Goal: Transaction & Acquisition: Purchase product/service

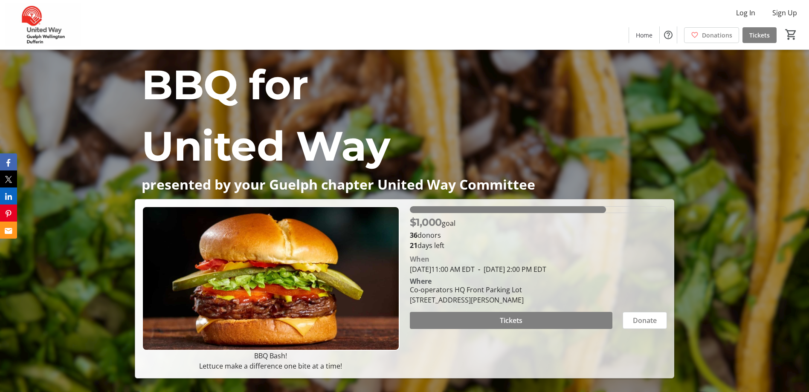
click at [574, 24] on div "Log In Sign Up Home Donations Tickets 0" at bounding box center [404, 24] width 809 height 49
click at [572, 316] on span at bounding box center [511, 320] width 203 height 20
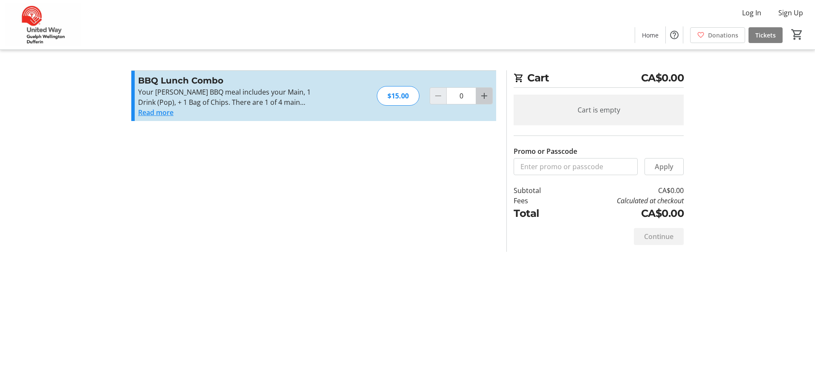
click at [484, 98] on mat-icon "Increment by one" at bounding box center [484, 96] width 10 height 10
type input "1"
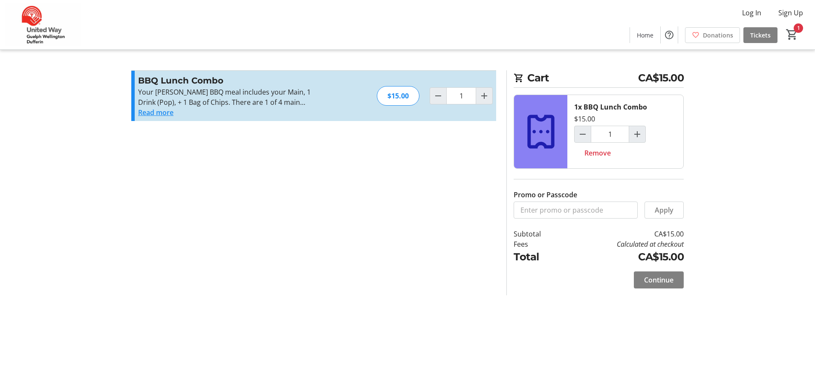
click at [165, 114] on button "Read more" at bounding box center [155, 112] width 35 height 10
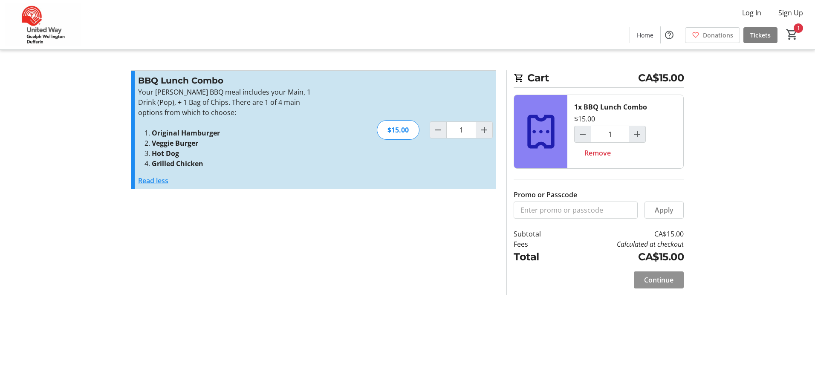
click at [664, 276] on span "Continue" at bounding box center [658, 280] width 29 height 10
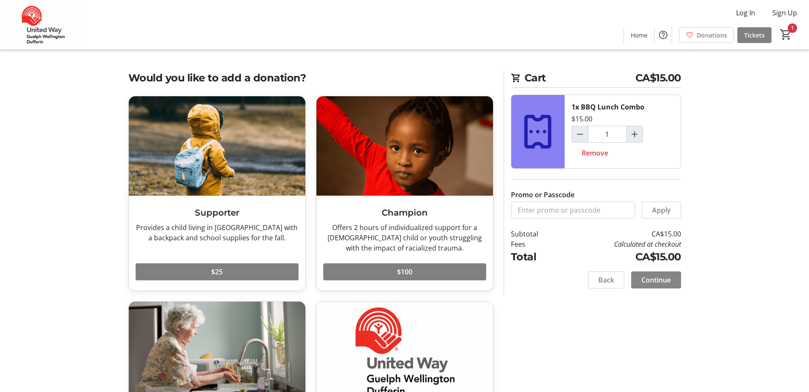
click at [642, 283] on span "Continue" at bounding box center [655, 280] width 29 height 10
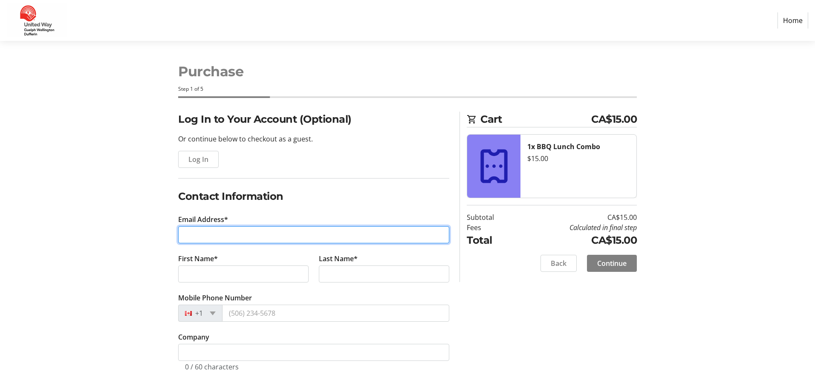
click at [238, 233] on input "Email Address*" at bounding box center [313, 234] width 271 height 17
type input "[EMAIL_ADDRESS][DOMAIN_NAME]"
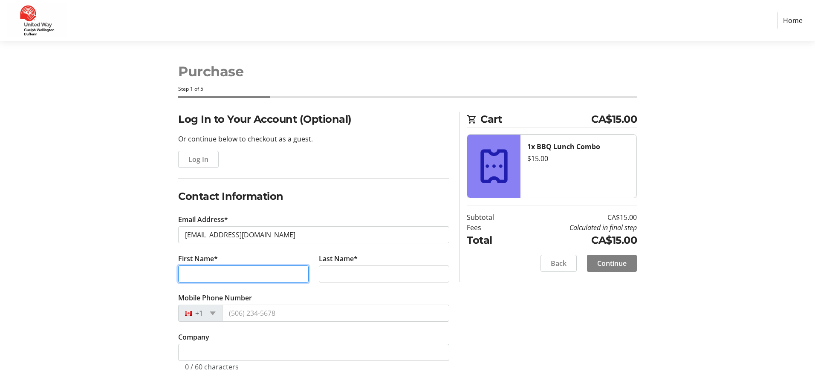
click at [228, 278] on input "First Name*" at bounding box center [243, 274] width 130 height 17
type input "[PERSON_NAME]"
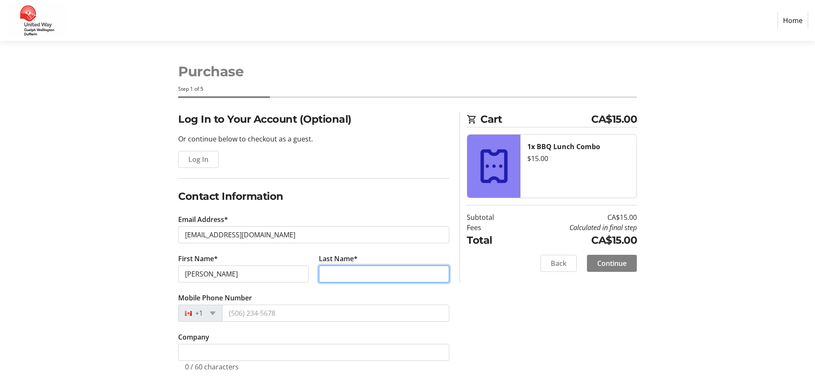
type input "Navsariwala"
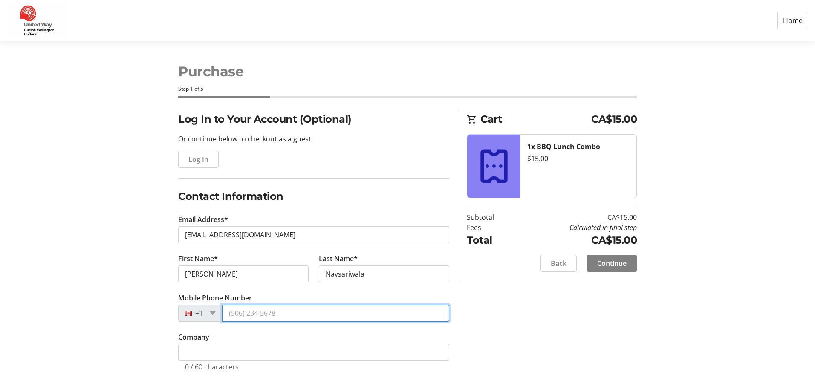
type input "[PHONE_NUMBER]"
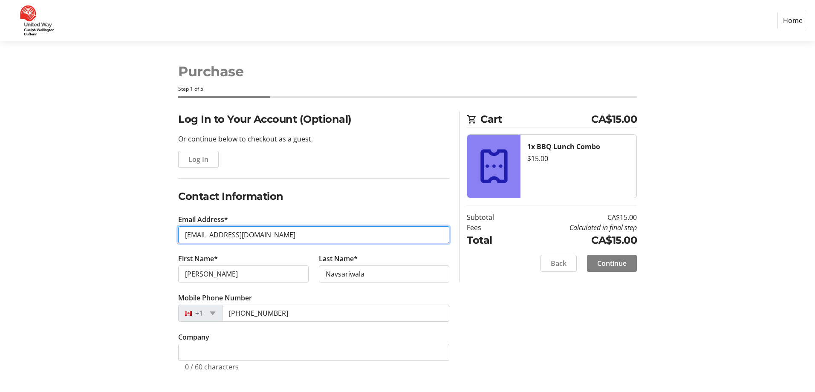
click at [351, 235] on input "[EMAIL_ADDRESS][DOMAIN_NAME]" at bounding box center [313, 234] width 271 height 17
drag, startPoint x: 351, startPoint y: 235, endPoint x: 137, endPoint y: 257, distance: 214.7
click at [142, 255] on div "Log In to Your Account (Optional) Or continue below to checkout as a guest. Log…" at bounding box center [407, 252] width 563 height 280
drag, startPoint x: 333, startPoint y: 233, endPoint x: 180, endPoint y: 240, distance: 153.7
click at [201, 236] on input "[EMAIL_ADDRESS][DOMAIN_NAME]" at bounding box center [313, 234] width 271 height 17
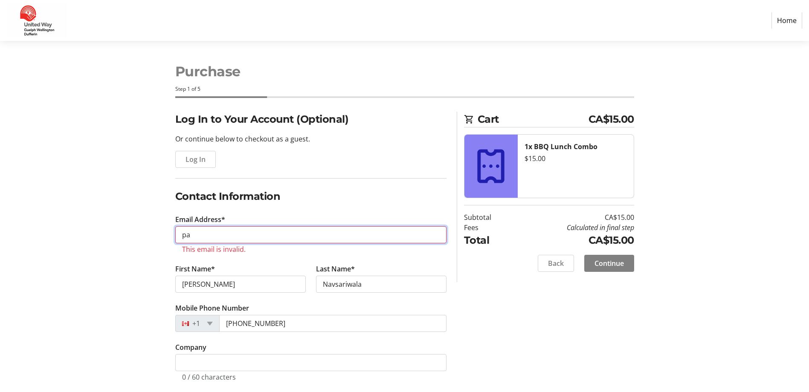
type input "p"
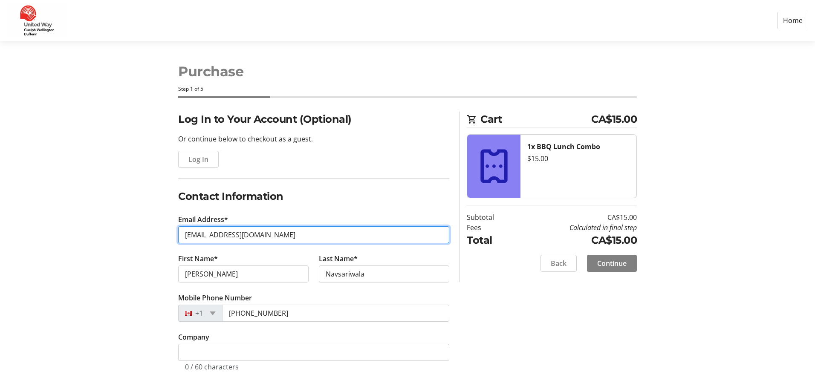
type input "[EMAIL_ADDRESS][DOMAIN_NAME]"
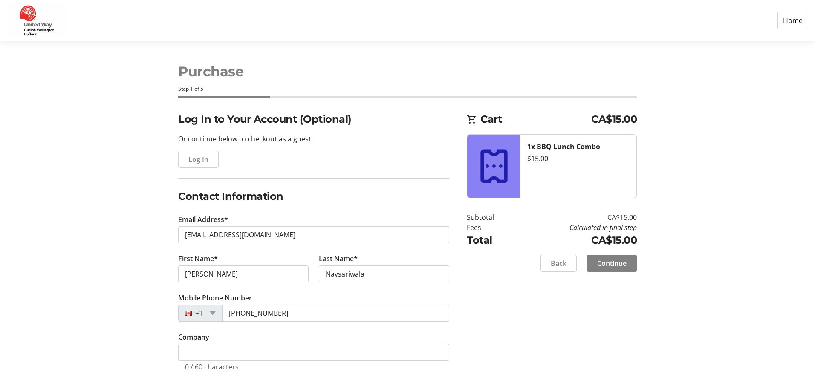
click at [156, 271] on div "Log In to Your Account (Optional) Or continue below to checkout as a guest. Log…" at bounding box center [407, 252] width 563 height 280
click at [615, 260] on span "Continue" at bounding box center [611, 263] width 29 height 10
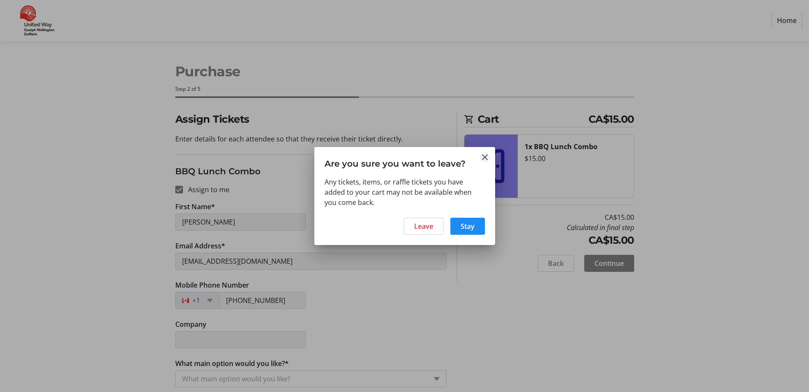
click at [484, 156] on mat-icon "Close" at bounding box center [485, 157] width 10 height 10
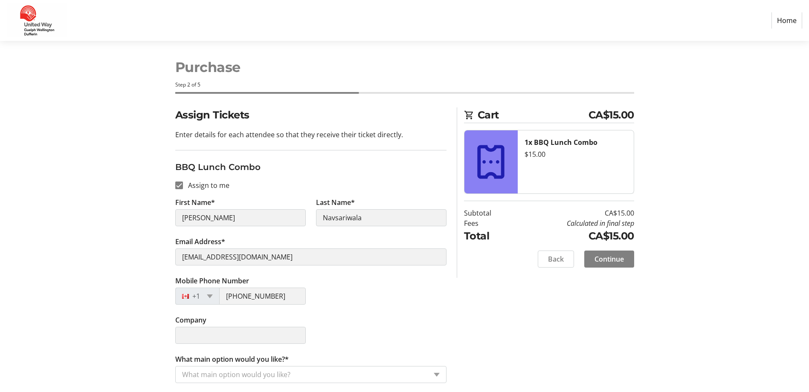
scroll to position [6, 0]
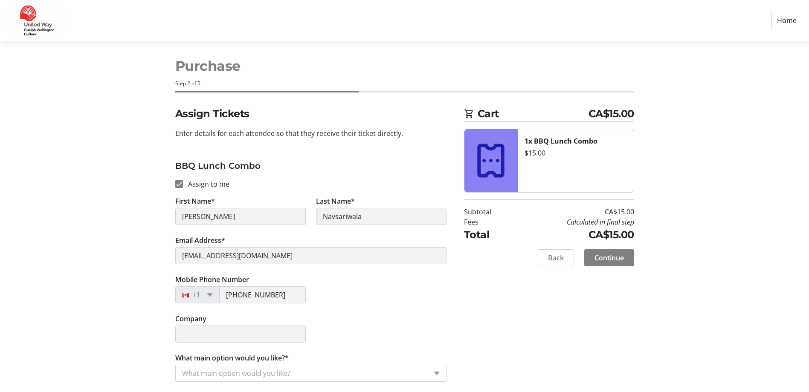
click at [281, 232] on tr-form-field "First Name* [PERSON_NAME]" at bounding box center [240, 215] width 141 height 39
click at [264, 206] on tr-form-field "First Name* [PERSON_NAME]" at bounding box center [240, 215] width 141 height 39
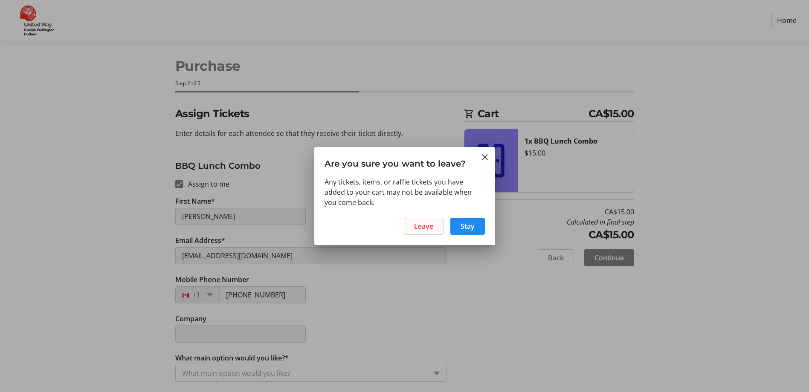
click at [422, 226] on span "Leave" at bounding box center [423, 226] width 19 height 10
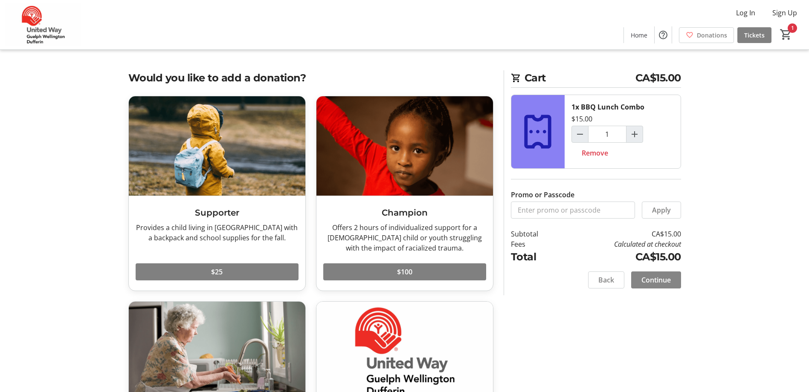
click at [666, 281] on span "Continue" at bounding box center [655, 280] width 29 height 10
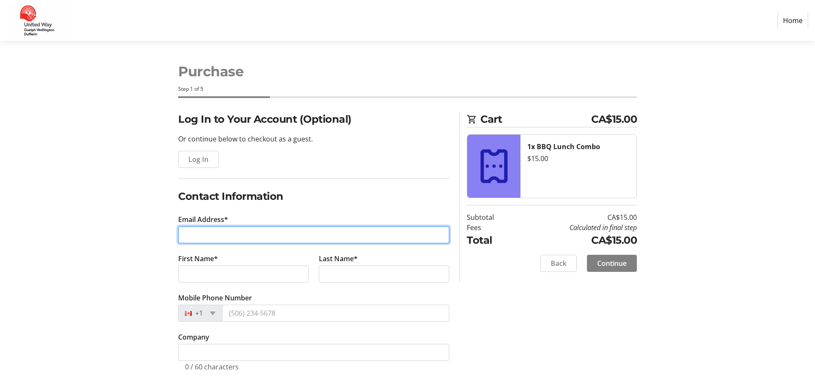
click at [278, 237] on input "Email Address*" at bounding box center [313, 234] width 271 height 17
type input "[EMAIL_ADDRESS][DOMAIN_NAME]"
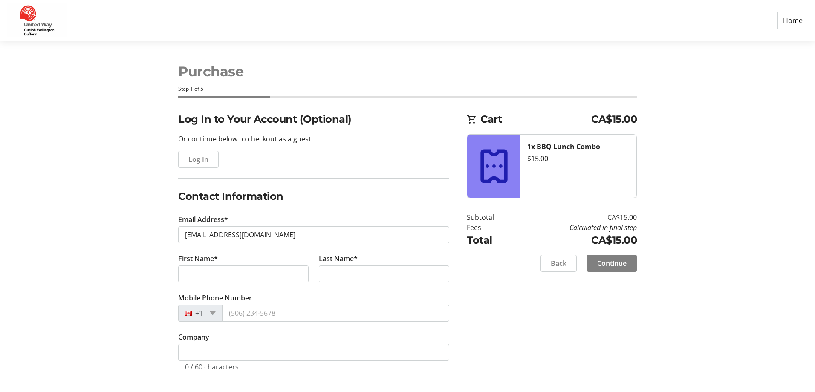
type input "[PERSON_NAME]"
type input "Navsariwala"
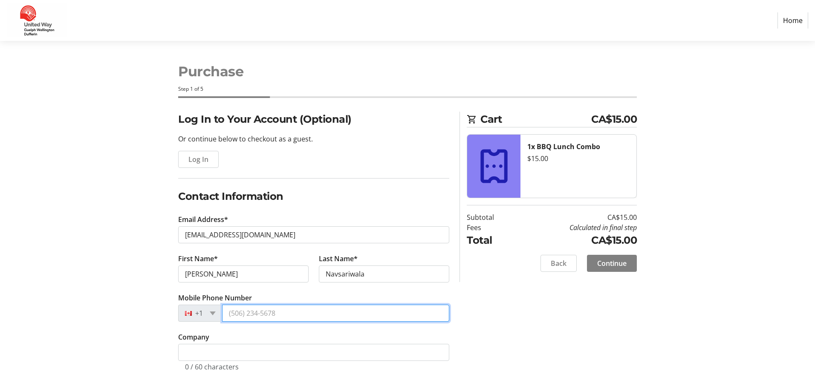
type input "[PHONE_NUMBER]"
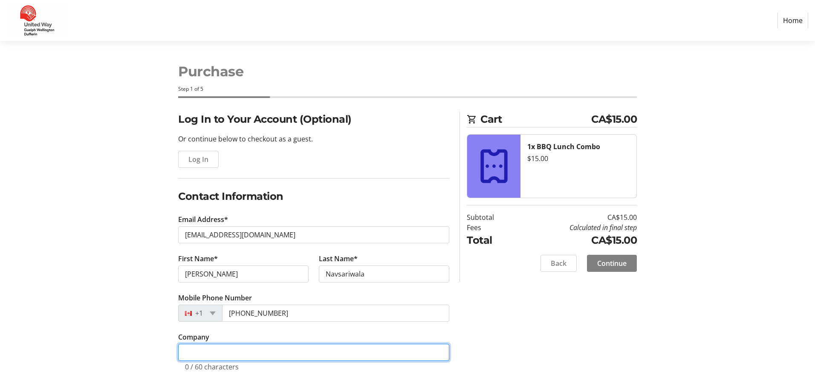
click at [224, 353] on input "Company" at bounding box center [313, 352] width 271 height 17
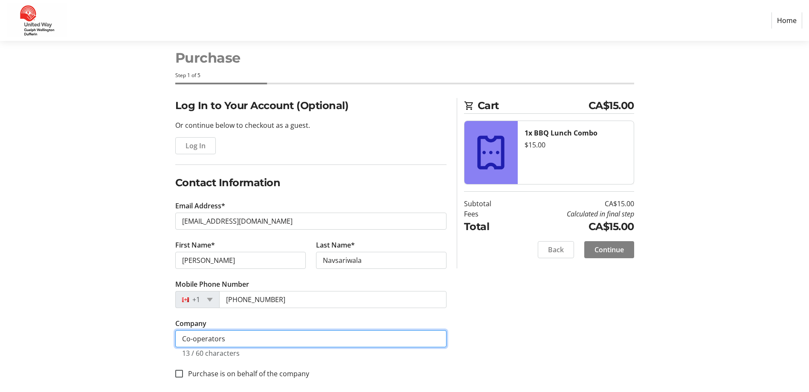
scroll to position [21, 0]
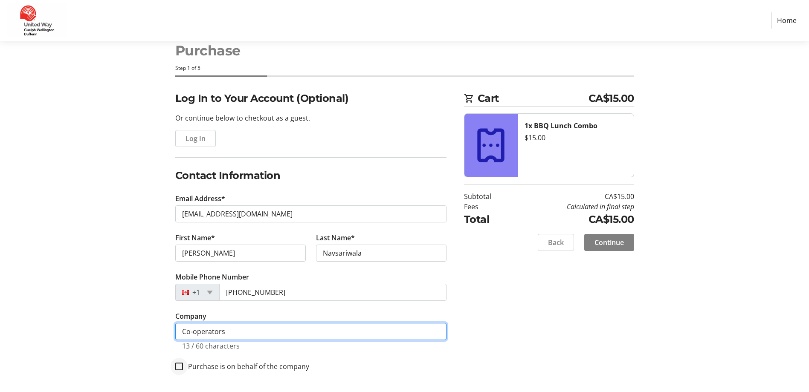
type input "Co-operators"
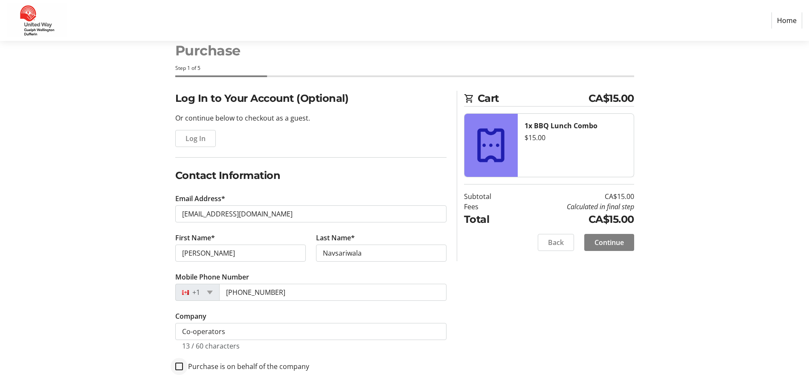
click at [186, 368] on div at bounding box center [179, 366] width 20 height 20
click at [184, 365] on div at bounding box center [179, 366] width 20 height 20
checkbox input "false"
